Goal: Task Accomplishment & Management: Complete application form

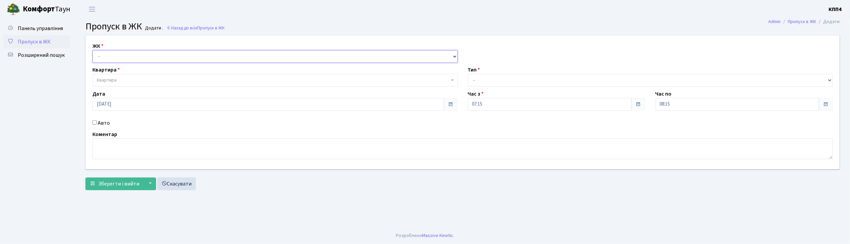
click at [113, 54] on select "- КТ, вул. Регенераторна, 4 КТ2, просп. Соборності, 17 КТ3, вул. Березнева, 16 …" at bounding box center [274, 56] width 365 height 13
select select "271"
click at [92, 50] on select "- КТ, вул. Регенераторна, 4 КТ2, просп. Соборності, 17 КТ3, вул. Березнева, 16 …" at bounding box center [274, 56] width 365 height 13
select select
click at [120, 78] on span "Квартира" at bounding box center [273, 80] width 353 height 7
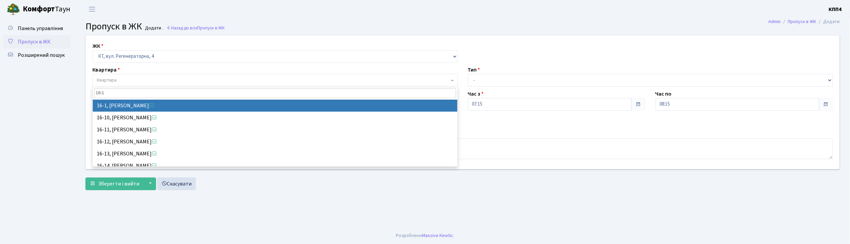
type input "16-1"
select select "8562"
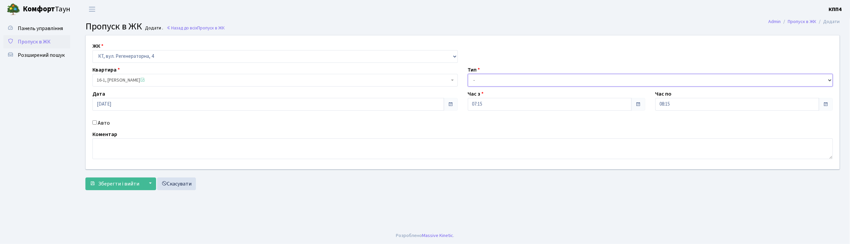
click at [487, 82] on select "- Доставка Таксі Гості Сервіс" at bounding box center [650, 80] width 365 height 13
select select "3"
click at [468, 74] on select "- Доставка Таксі Гості Сервіс" at bounding box center [650, 80] width 365 height 13
click at [150, 156] on textarea at bounding box center [462, 149] width 740 height 21
type textarea "ВСІХ ХХХХ"
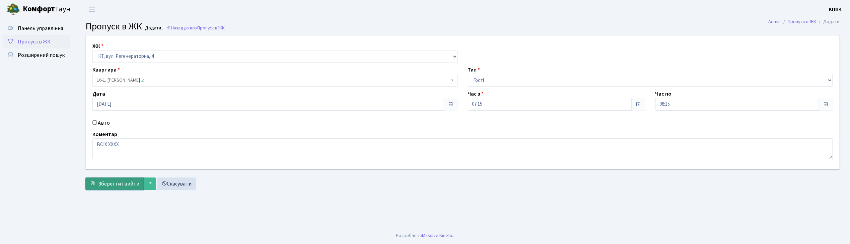
click at [117, 181] on span "Зберегти і вийти" at bounding box center [118, 183] width 41 height 7
click at [94, 123] on input "Авто" at bounding box center [94, 123] width 4 height 4
checkbox input "true"
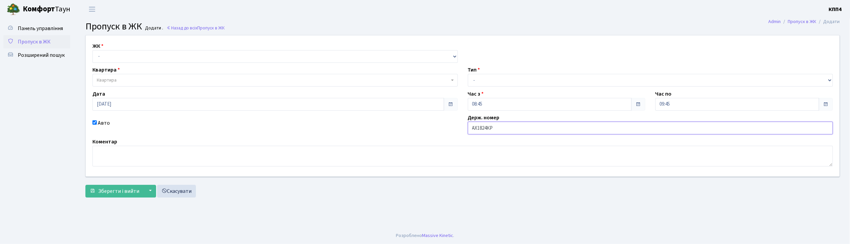
type input "АХ1824КР"
click at [113, 54] on select "- КТ, вул. Регенераторна, 4 КТ2, просп. [STREET_ADDRESS] [STREET_ADDRESS] [PERS…" at bounding box center [274, 56] width 365 height 13
select select "271"
click at [92, 50] on select "- КТ, вул. Регенераторна, 4 КТ2, просп. [STREET_ADDRESS] [STREET_ADDRESS] [PERS…" at bounding box center [274, 56] width 365 height 13
select select
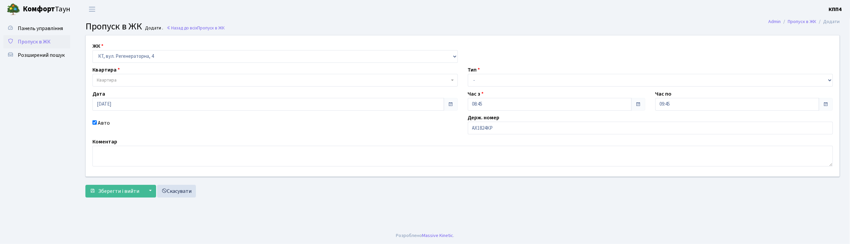
click at [116, 82] on span "Квартира" at bounding box center [107, 80] width 20 height 7
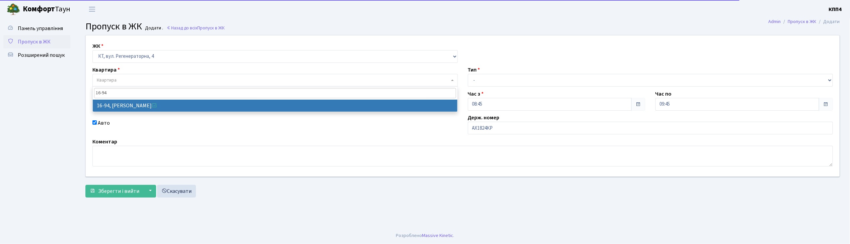
type input "16-94"
select select "8655"
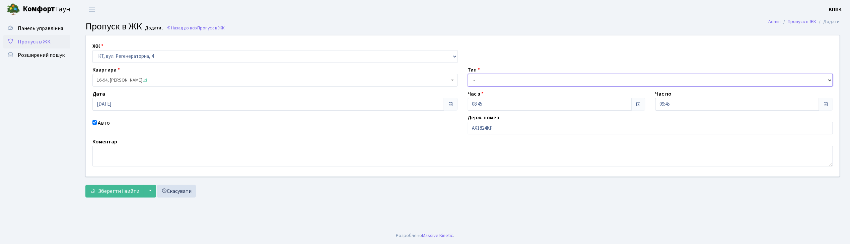
click at [475, 81] on select "- Доставка Таксі Гості Сервіс" at bounding box center [650, 80] width 365 height 13
select select "1"
click at [468, 74] on select "- Доставка Таксі Гості Сервіс" at bounding box center [650, 80] width 365 height 13
click at [127, 194] on span "Зберегти і вийти" at bounding box center [118, 191] width 41 height 7
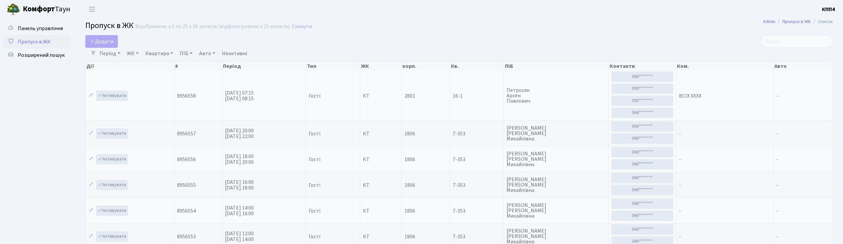
select select "25"
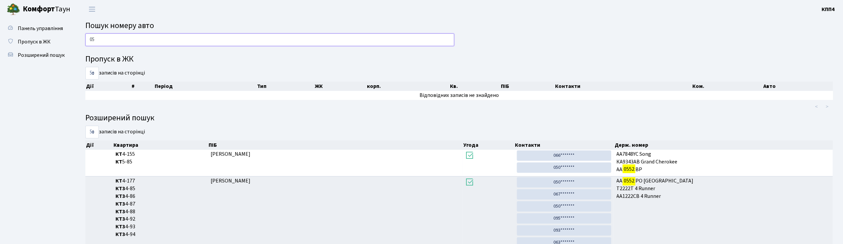
type input "0"
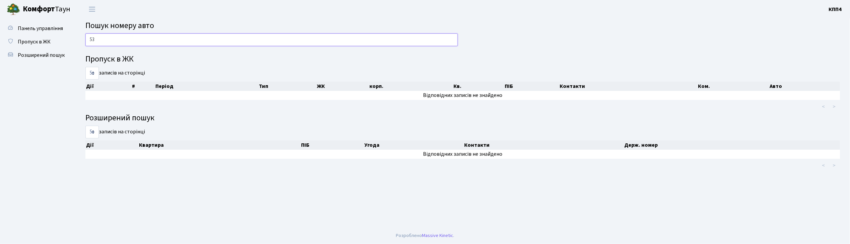
type input "5"
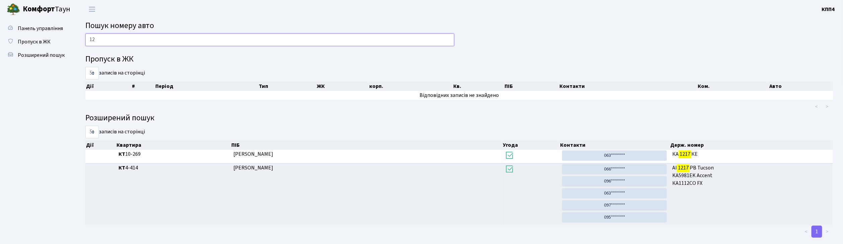
type input "1"
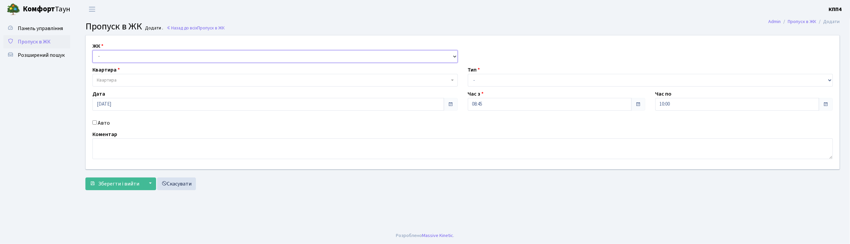
click at [102, 52] on select "- КТ, вул. Регенераторна, 4 КТ2, просп. [STREET_ADDRESS] [STREET_ADDRESS] [PERS…" at bounding box center [274, 56] width 365 height 13
select select "271"
click at [92, 50] on select "- КТ, вул. Регенераторна, 4 КТ2, просп. [STREET_ADDRESS] [STREET_ADDRESS] [PERS…" at bounding box center [274, 56] width 365 height 13
select select
click at [110, 79] on span "Квартира" at bounding box center [107, 80] width 20 height 7
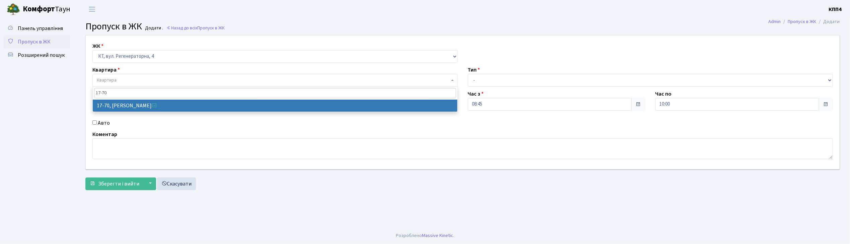
type input "17-70"
select select "9024"
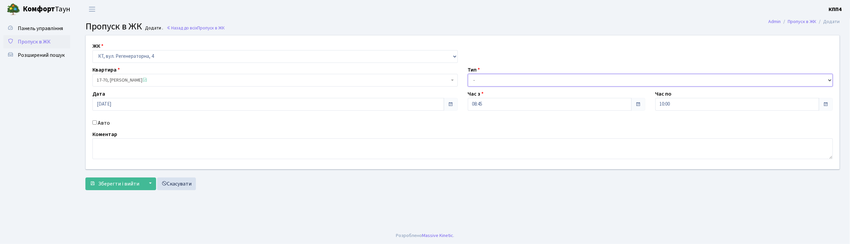
click at [482, 83] on select "- Доставка Таксі Гості Сервіс" at bounding box center [650, 80] width 365 height 13
select select "1"
click at [468, 74] on select "- Доставка Таксі Гості Сервіс" at bounding box center [650, 80] width 365 height 13
click at [133, 188] on span "Зберегти і вийти" at bounding box center [118, 183] width 41 height 7
click at [94, 123] on input "Авто" at bounding box center [94, 123] width 4 height 4
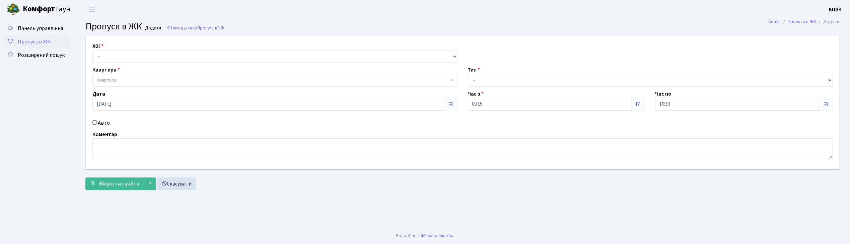
checkbox input "true"
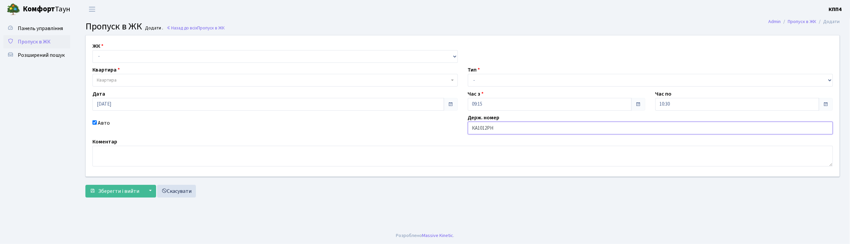
type input "КА1012РН"
click at [101, 58] on select "- КТ, вул. Регенераторна, 4 КТ2, просп. [STREET_ADDRESS] [STREET_ADDRESS] [PERS…" at bounding box center [274, 56] width 365 height 13
select select "271"
click at [92, 50] on select "- КТ, вул. Регенераторна, 4 КТ2, просп. [STREET_ADDRESS] [STREET_ADDRESS] [PERS…" at bounding box center [274, 56] width 365 height 13
select select
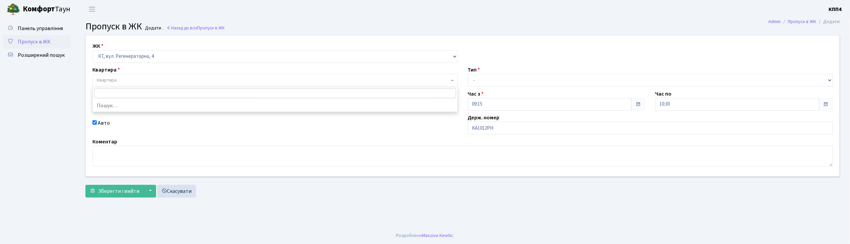
click at [103, 79] on span "Квартира" at bounding box center [107, 80] width 20 height 7
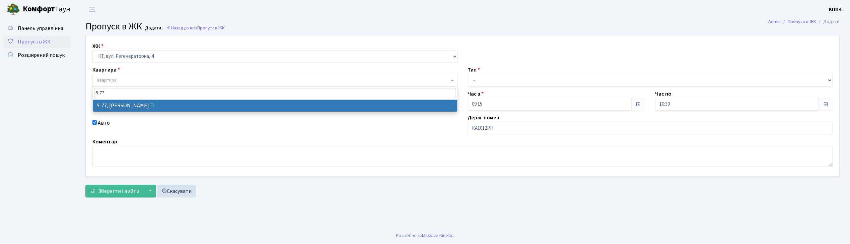
type input "5-77"
select select "2487"
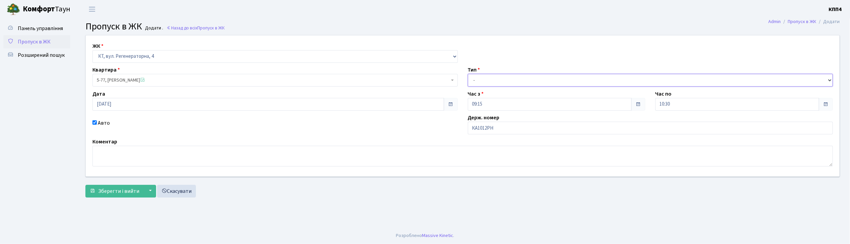
click at [478, 75] on select "- Доставка Таксі Гості Сервіс" at bounding box center [650, 80] width 365 height 13
select select "2"
click at [468, 74] on select "- Доставка Таксі Гості Сервіс" at bounding box center [650, 80] width 365 height 13
click at [134, 192] on span "Зберегти і вийти" at bounding box center [118, 191] width 41 height 7
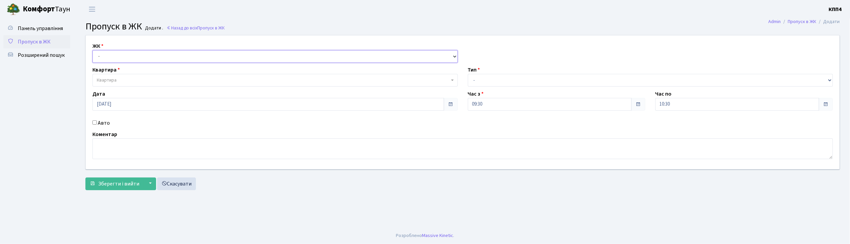
drag, startPoint x: 97, startPoint y: 53, endPoint x: 89, endPoint y: 60, distance: 10.7
click at [90, 55] on div "ЖК - КТ, вул. Регенераторна, 4 КТ2, просп. [STREET_ADDRESS] [STREET_ADDRESS] [P…" at bounding box center [274, 52] width 375 height 21
select select "271"
click at [92, 50] on select "- КТ, вул. Регенераторна, 4 КТ2, просп. [STREET_ADDRESS] [STREET_ADDRESS] [PERS…" at bounding box center [274, 56] width 365 height 13
select select
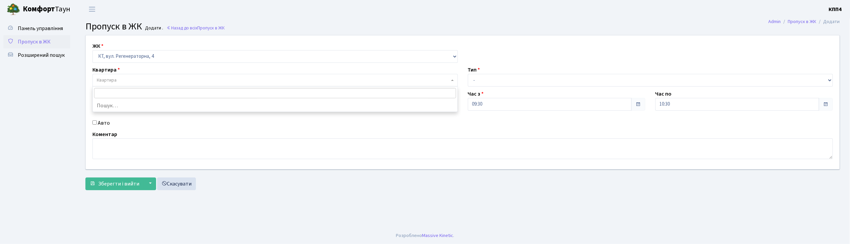
click at [106, 77] on span "Квартира" at bounding box center [274, 80] width 365 height 13
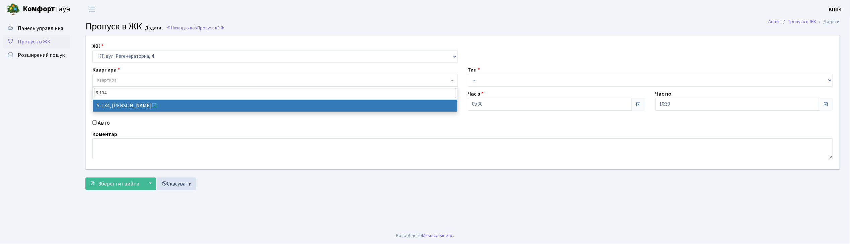
type input "5-134"
select select "2394"
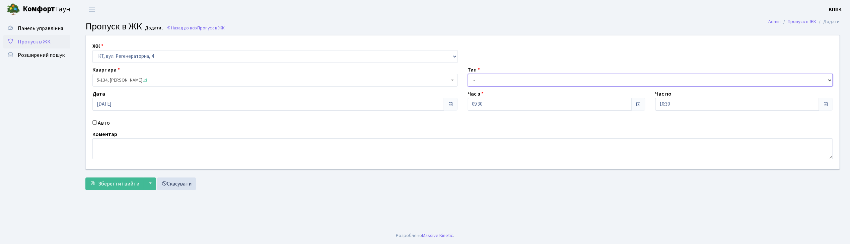
drag, startPoint x: 492, startPoint y: 81, endPoint x: 488, endPoint y: 68, distance: 13.9
click at [492, 81] on select "- Доставка Таксі Гості Сервіс" at bounding box center [650, 80] width 365 height 13
select select "3"
click at [468, 74] on select "- Доставка Таксі Гості Сервіс" at bounding box center [650, 80] width 365 height 13
click at [114, 152] on textarea at bounding box center [462, 149] width 740 height 21
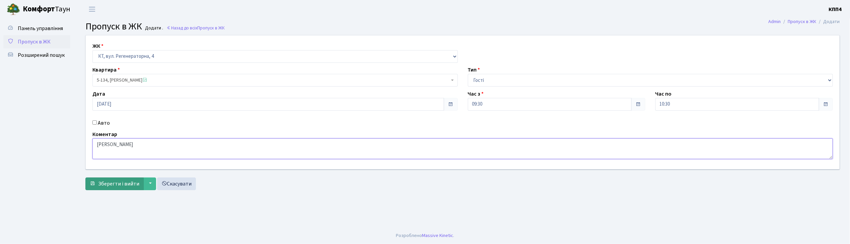
type textarea "[PERSON_NAME]"
click at [117, 185] on span "Зберегти і вийти" at bounding box center [118, 183] width 41 height 7
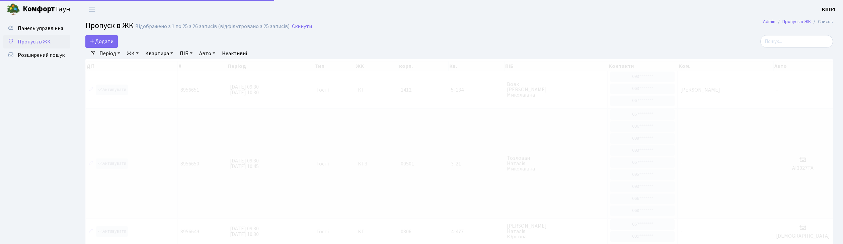
select select "25"
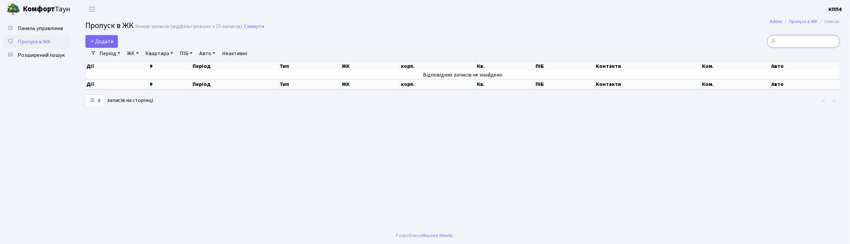
type input "7"
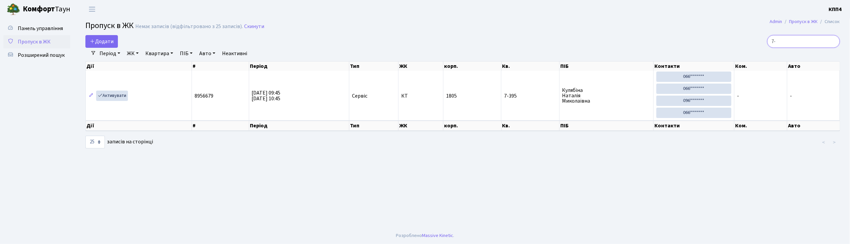
type input "7"
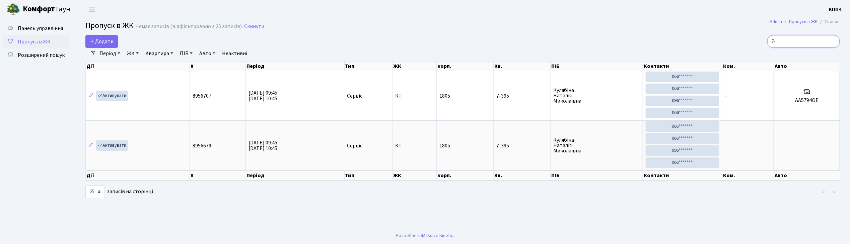
type input "7"
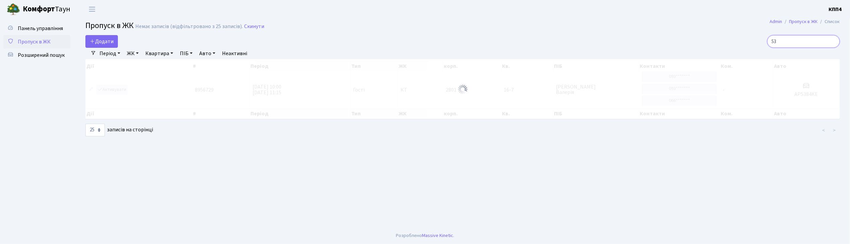
type input "5"
